Goal: Use online tool/utility: Utilize a website feature to perform a specific function

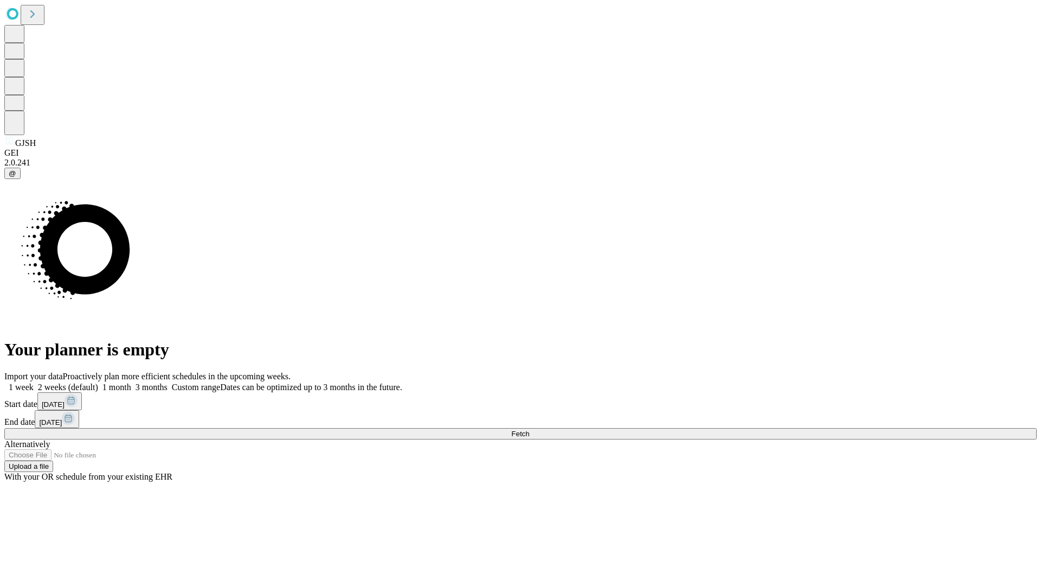
click at [529, 429] on span "Fetch" at bounding box center [520, 433] width 18 height 8
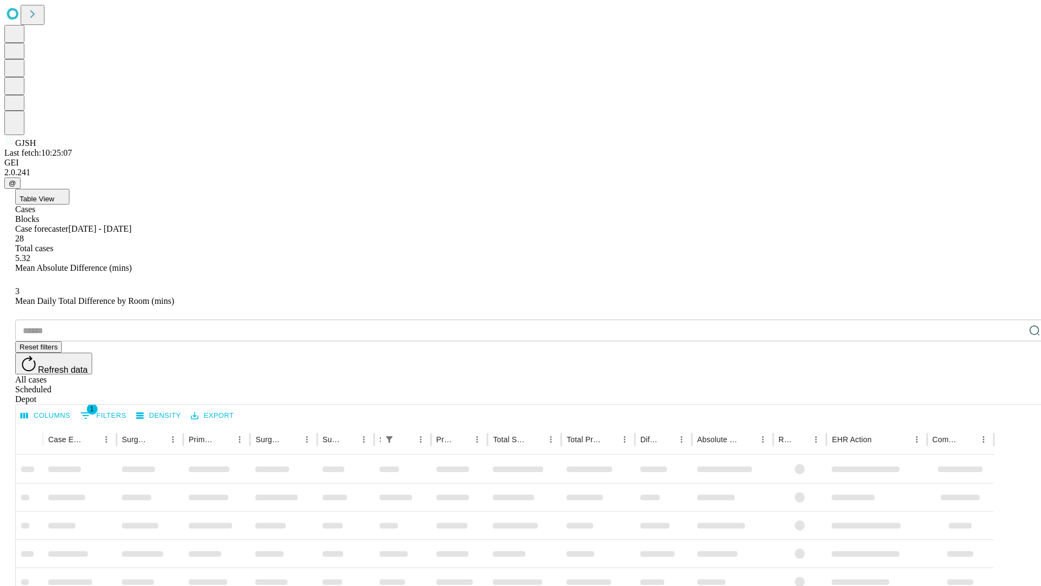
click at [54, 195] on span "Table View" at bounding box center [37, 199] width 35 height 8
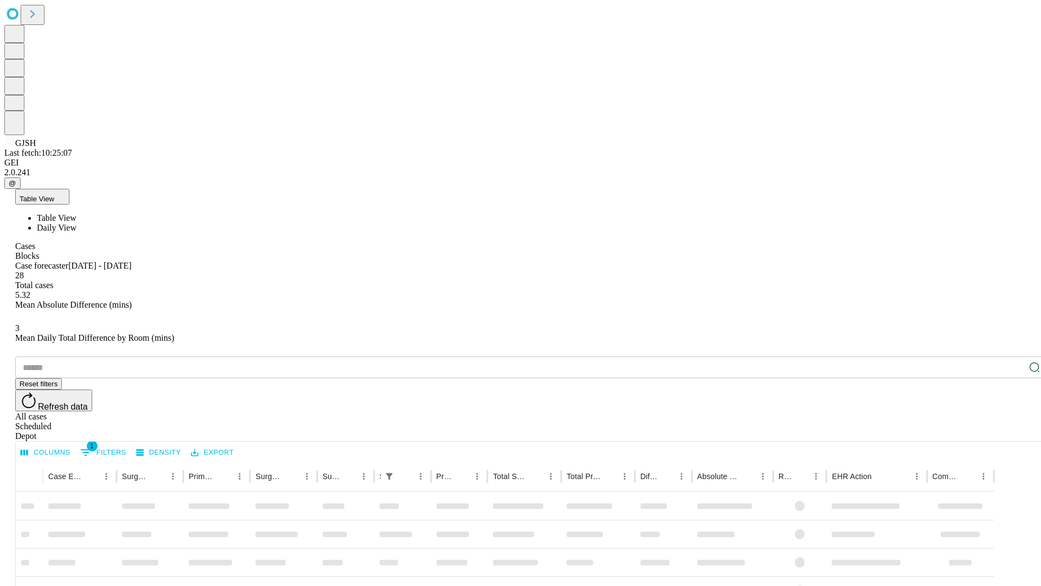
click at [76, 223] on span "Daily View" at bounding box center [57, 227] width 40 height 9
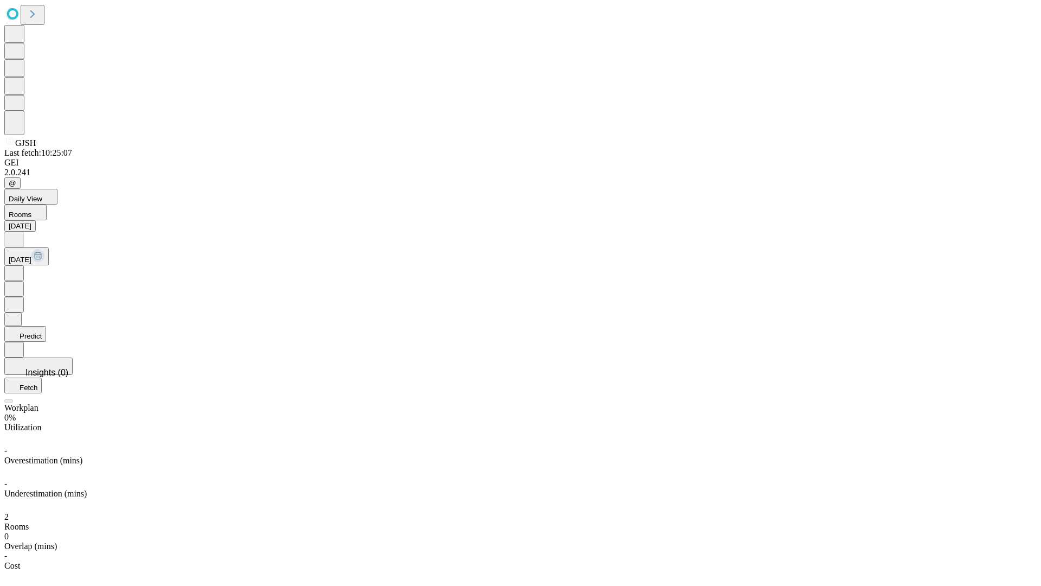
click at [46, 326] on button "Predict" at bounding box center [25, 334] width 42 height 16
